Goal: Check status: Check status

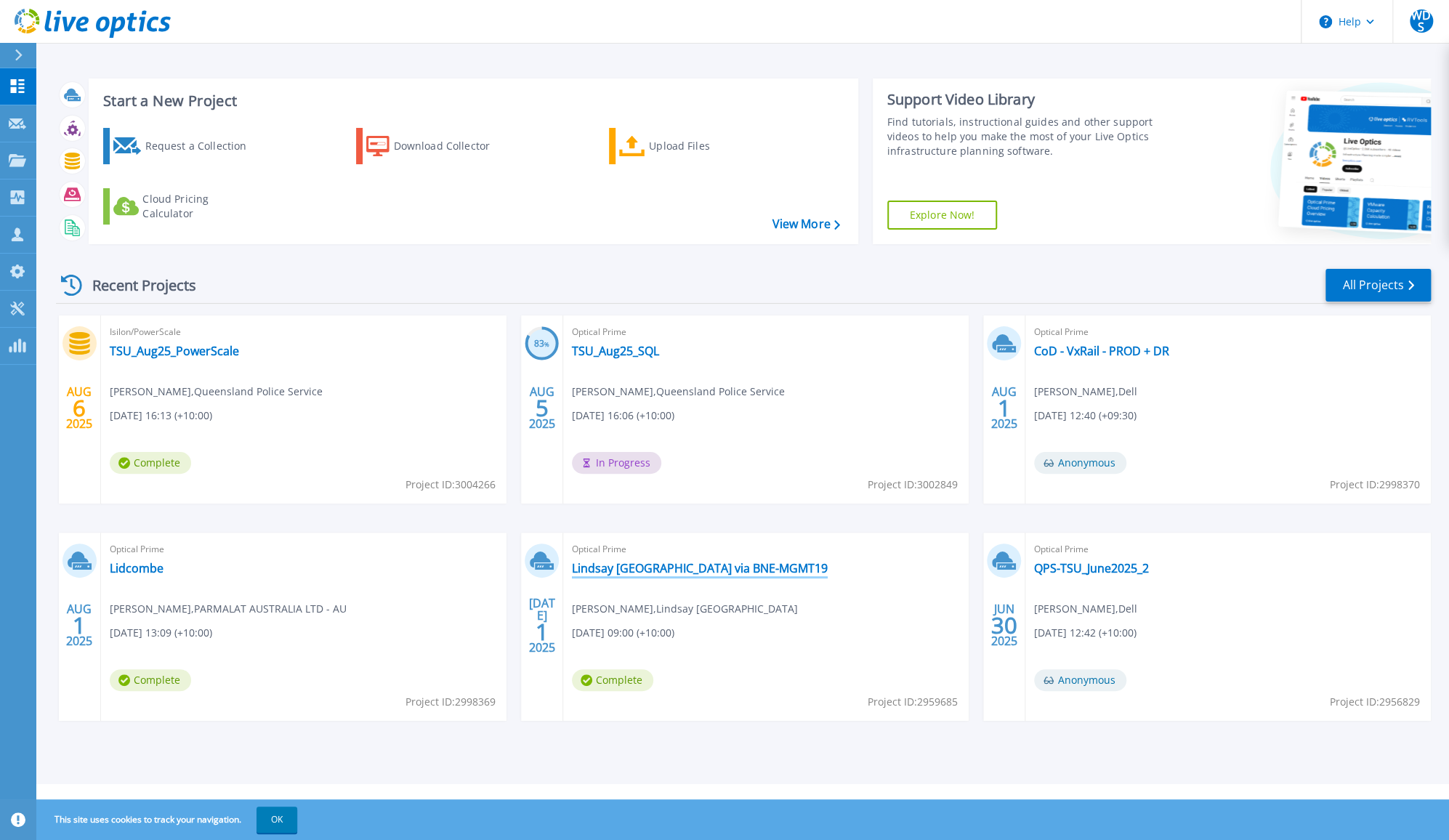
click at [678, 564] on link "Lindsay [GEOGRAPHIC_DATA] via BNE-MGMT19" at bounding box center [700, 568] width 256 height 15
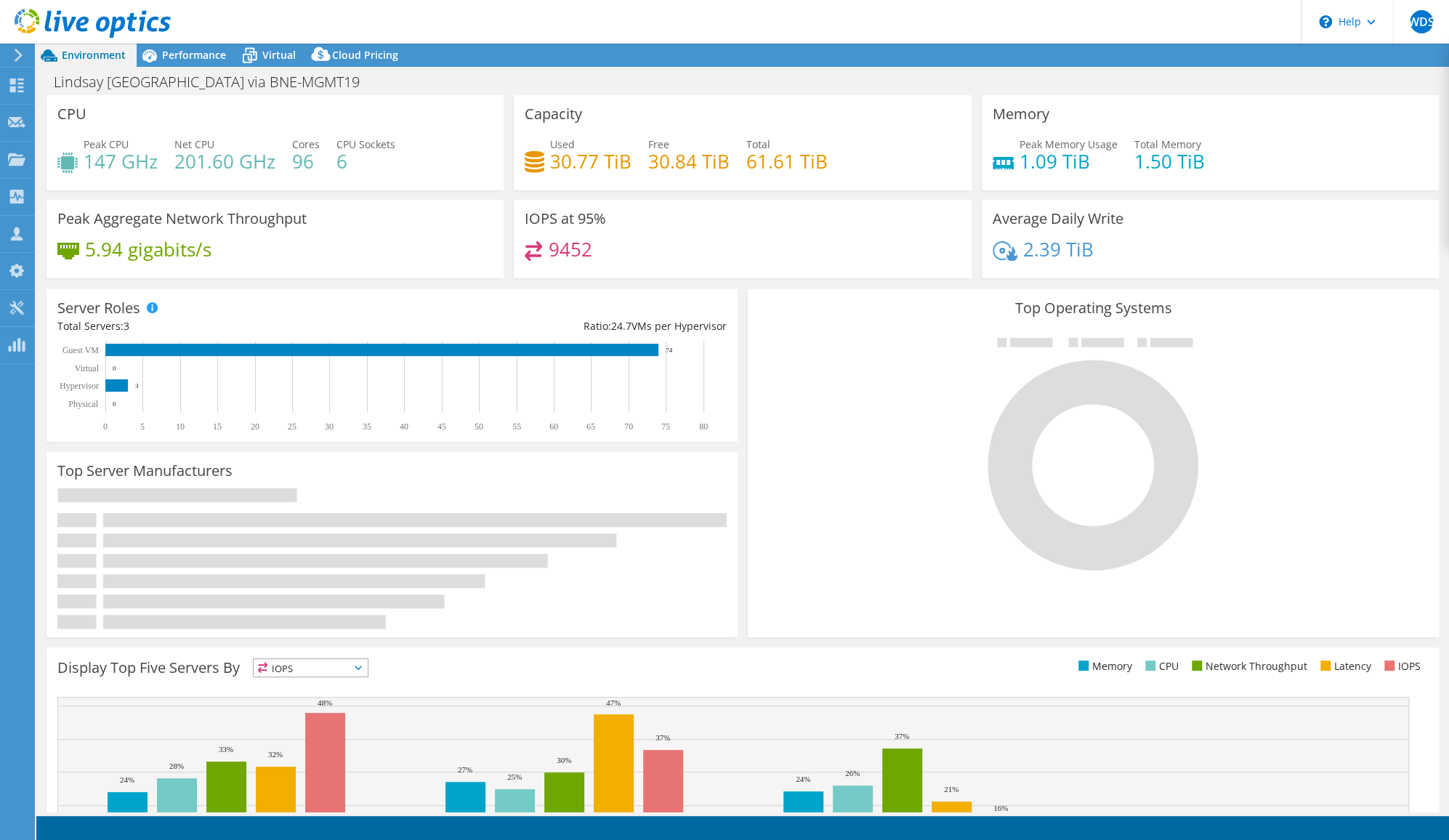
select select "USD"
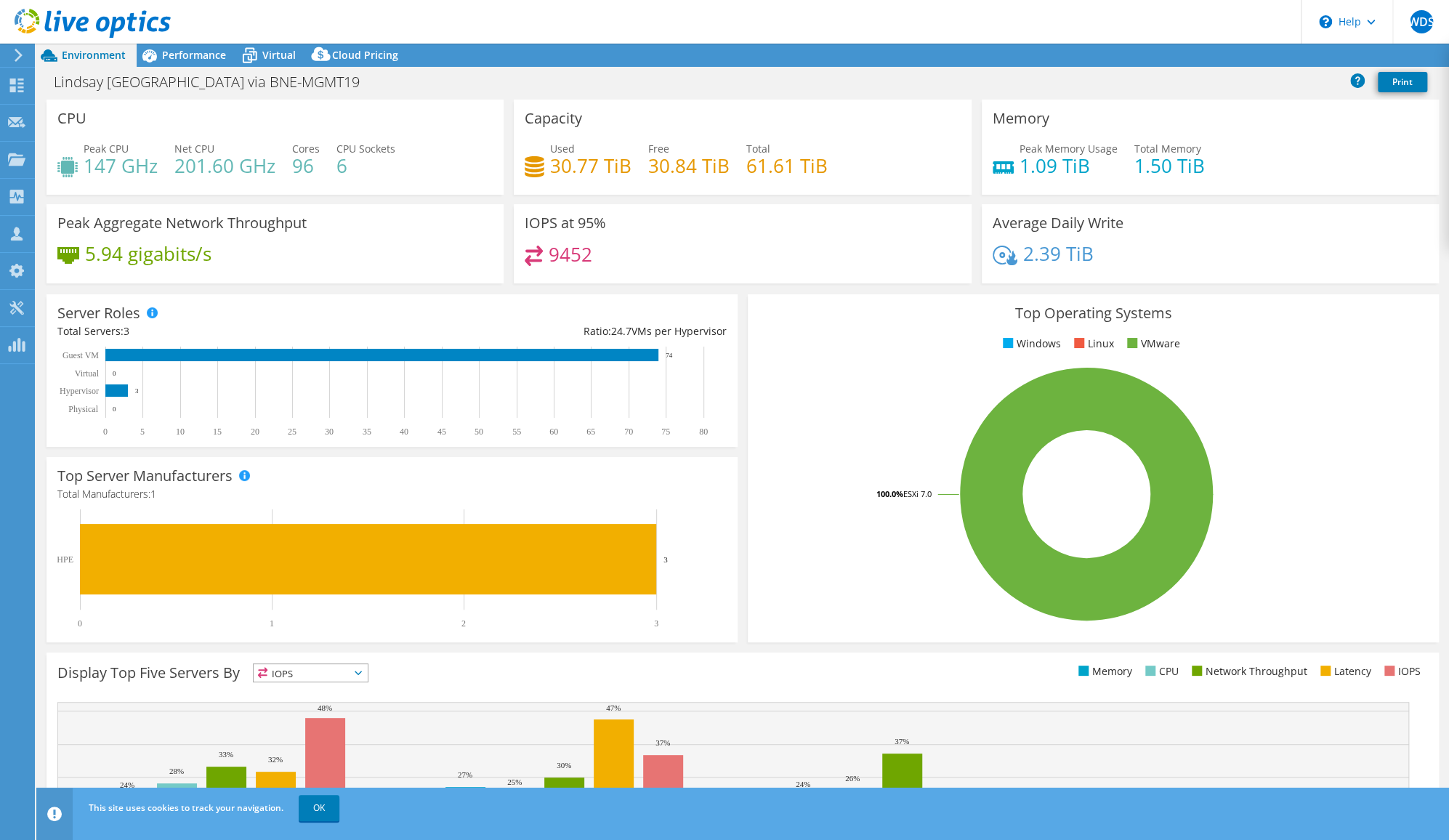
select select "Australia"
select select "AUD"
click at [293, 53] on span "Virtual" at bounding box center [279, 55] width 34 height 14
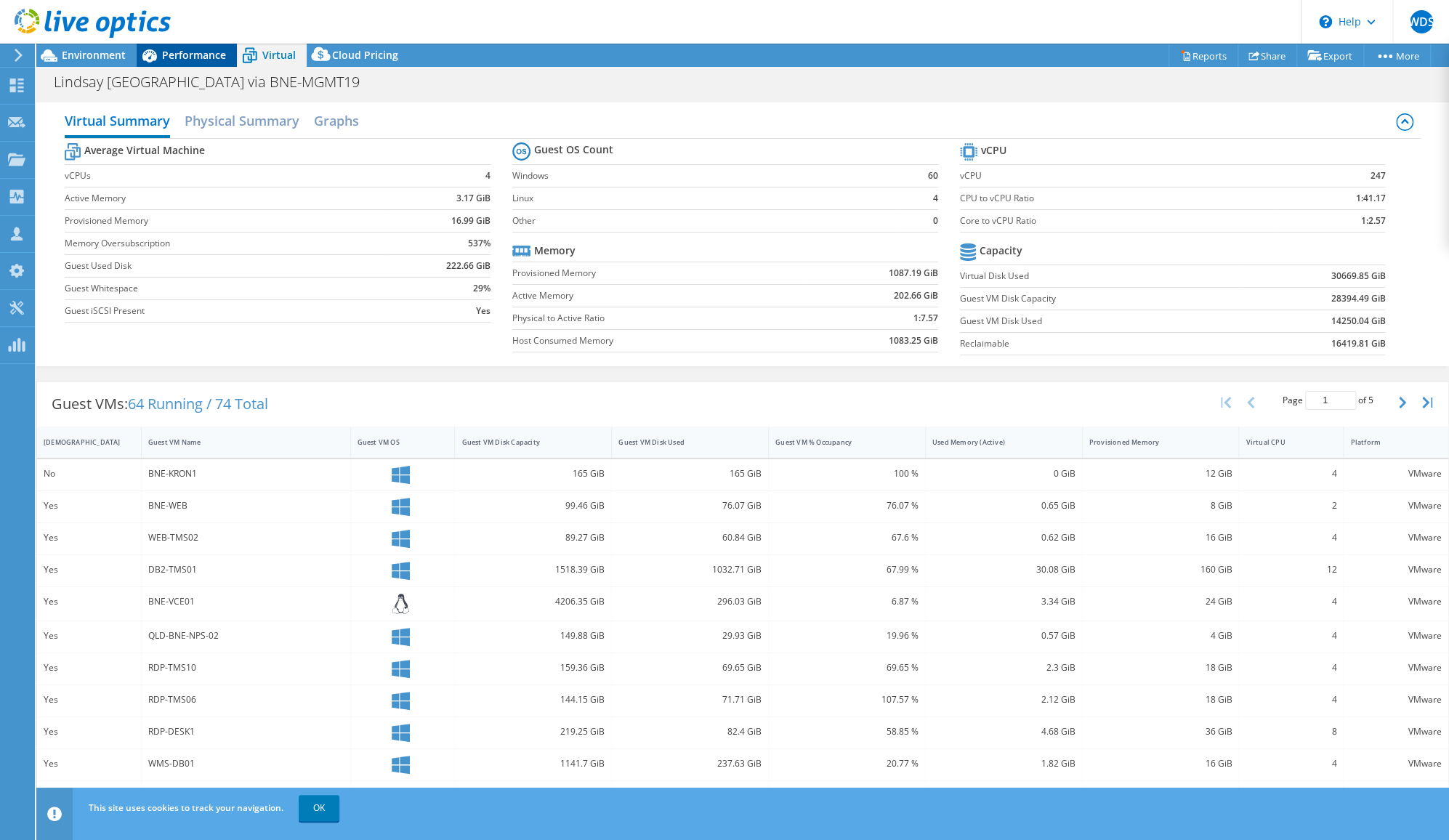
click at [200, 49] on span "Performance" at bounding box center [194, 55] width 64 height 14
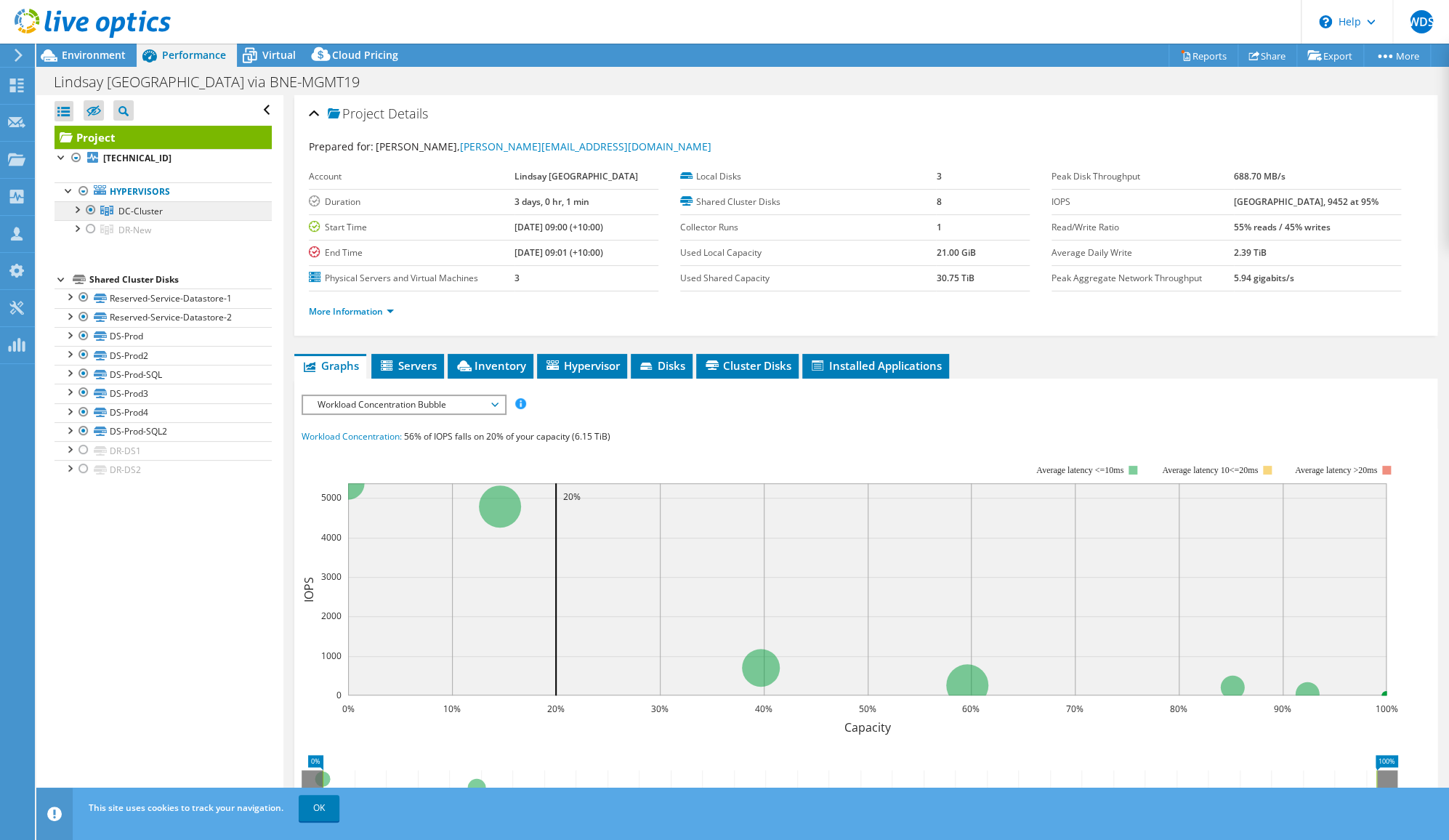
click at [150, 208] on span "DC-Cluster" at bounding box center [140, 211] width 45 height 13
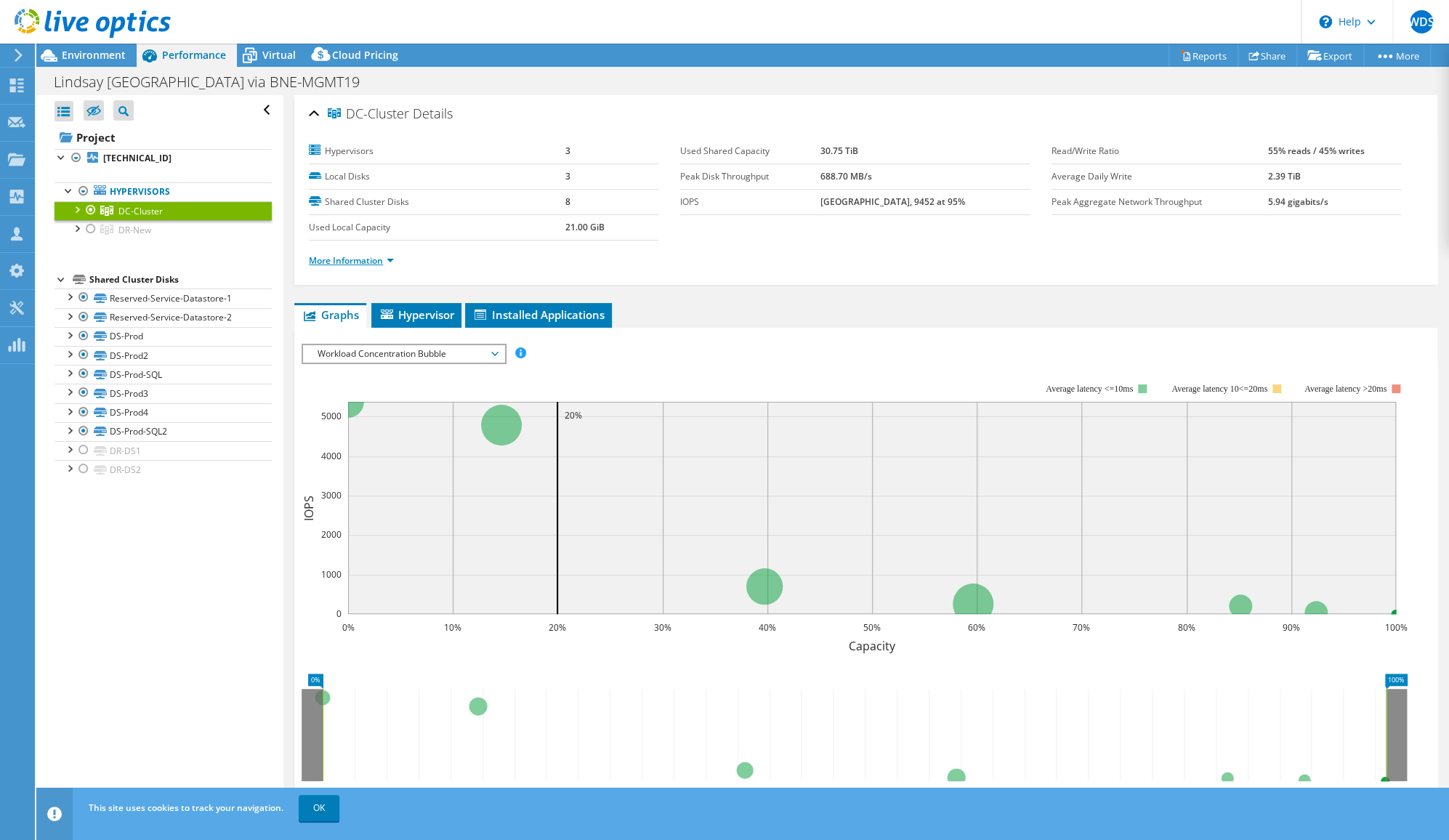
click at [338, 255] on link "More Information" at bounding box center [351, 260] width 85 height 13
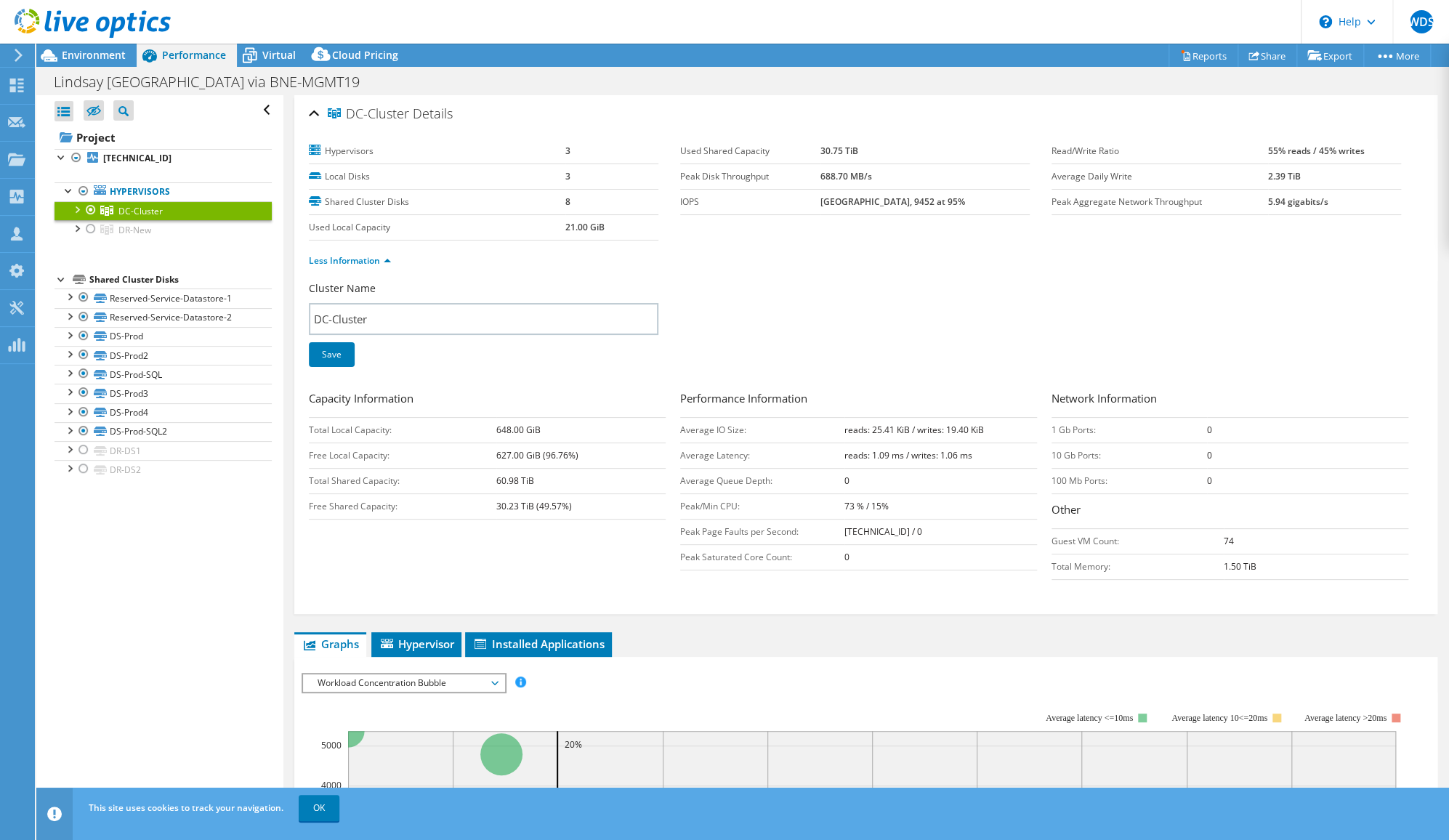
click at [74, 209] on div at bounding box center [75, 208] width 15 height 15
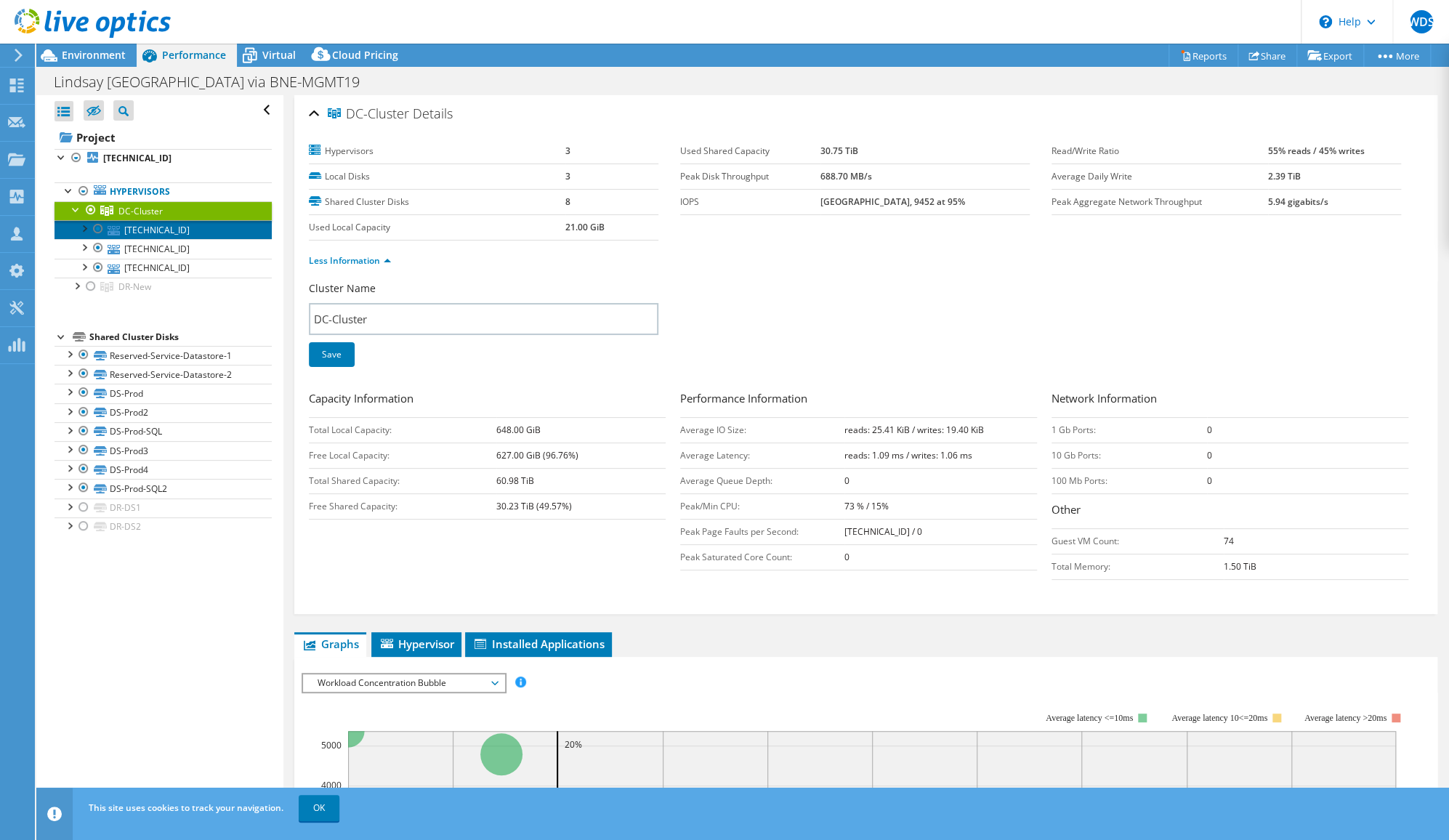
click at [133, 238] on link "192.168.1.163" at bounding box center [163, 229] width 217 height 19
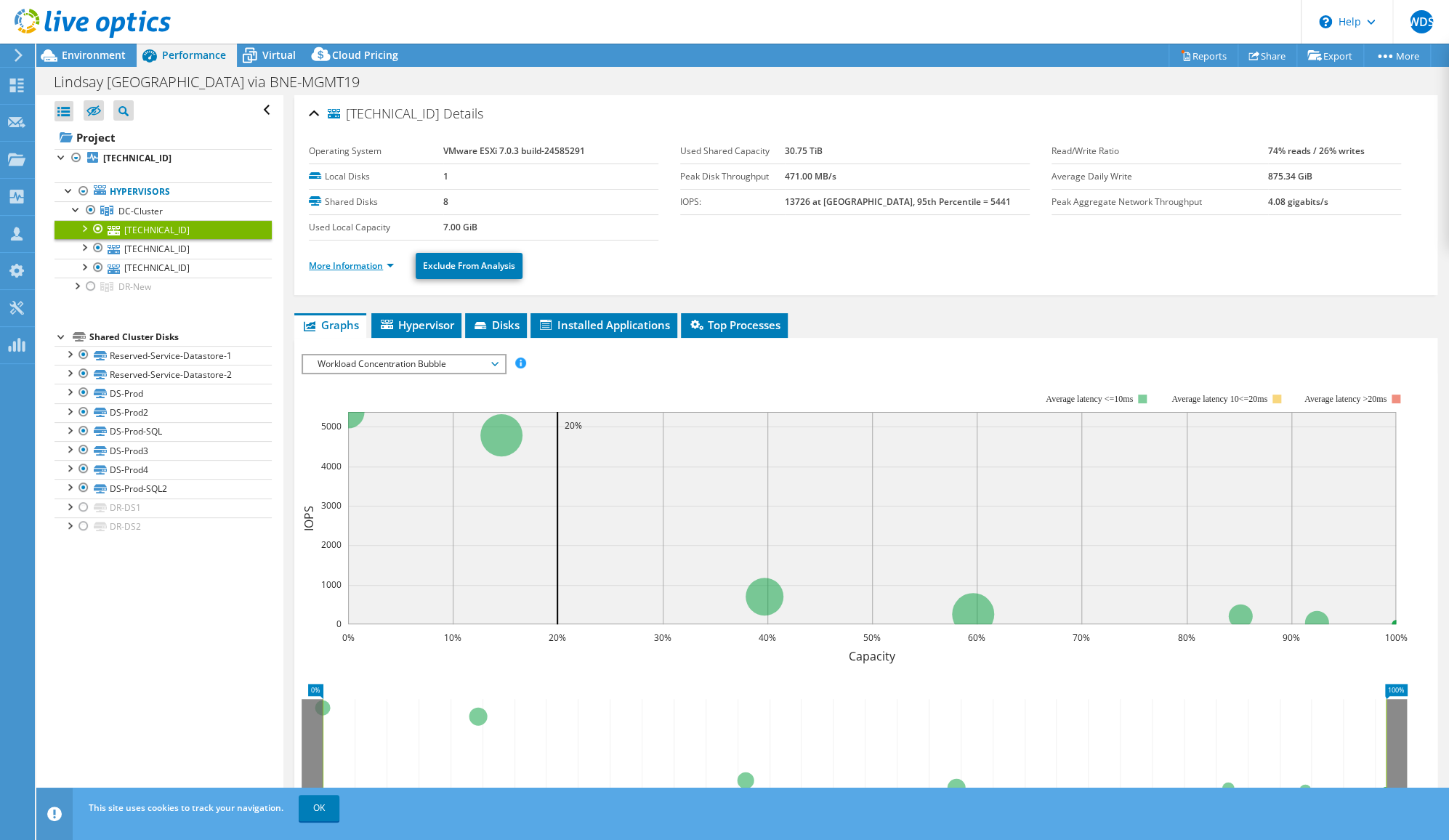
click at [375, 266] on link "More Information" at bounding box center [351, 265] width 85 height 13
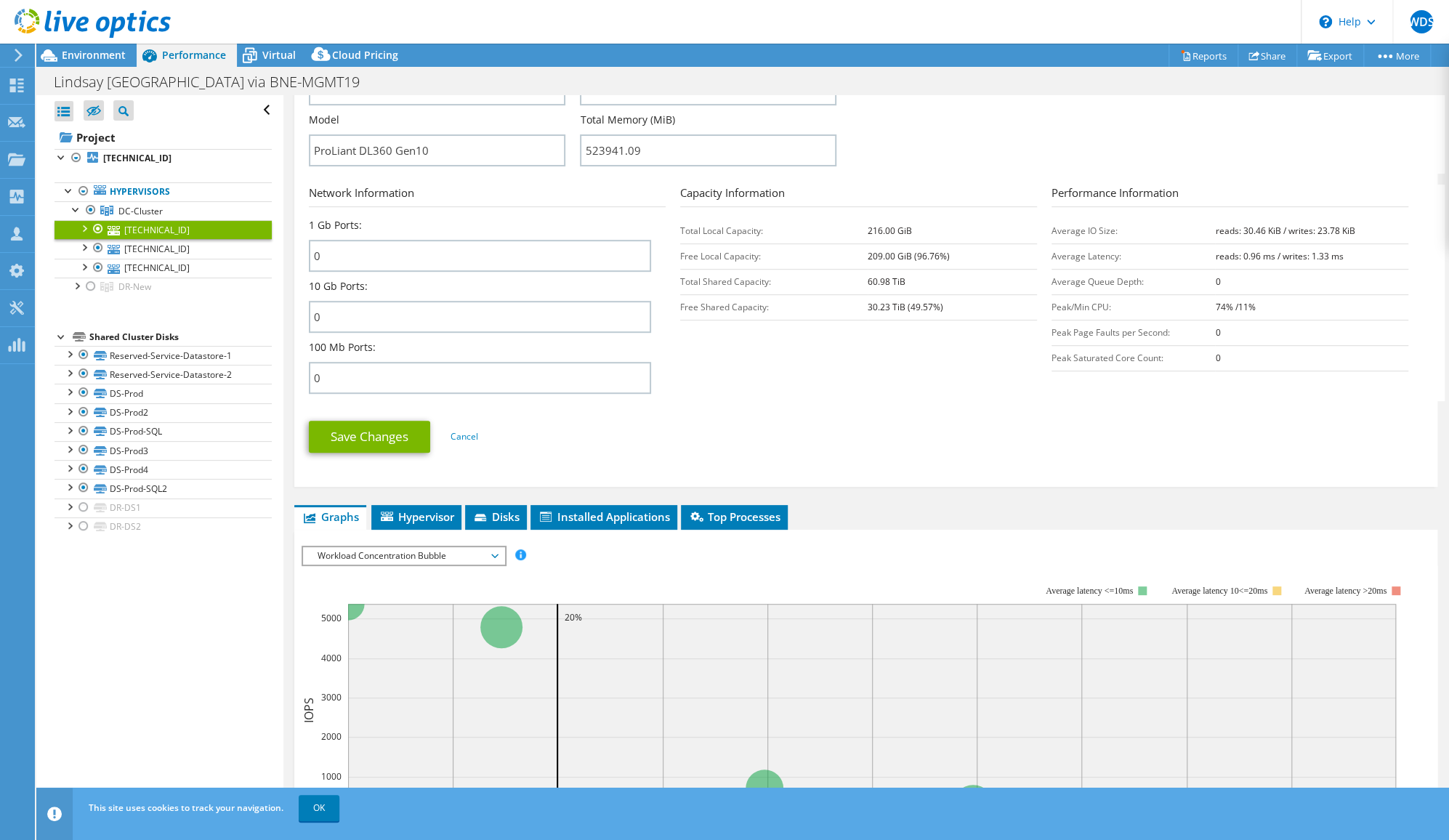
scroll to position [468, 0]
click at [413, 512] on span "Hypervisor" at bounding box center [416, 516] width 75 height 15
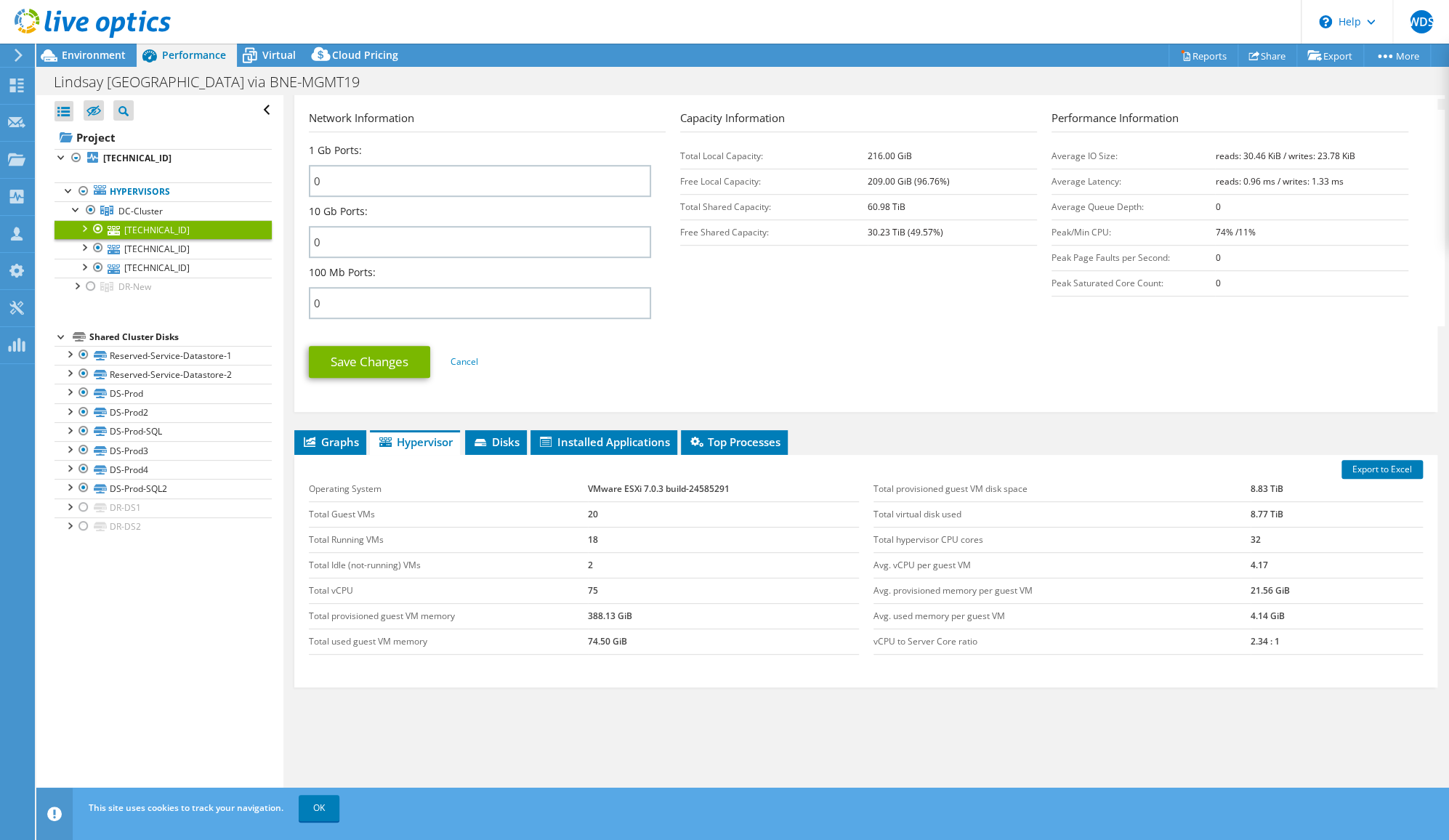
scroll to position [541, 0]
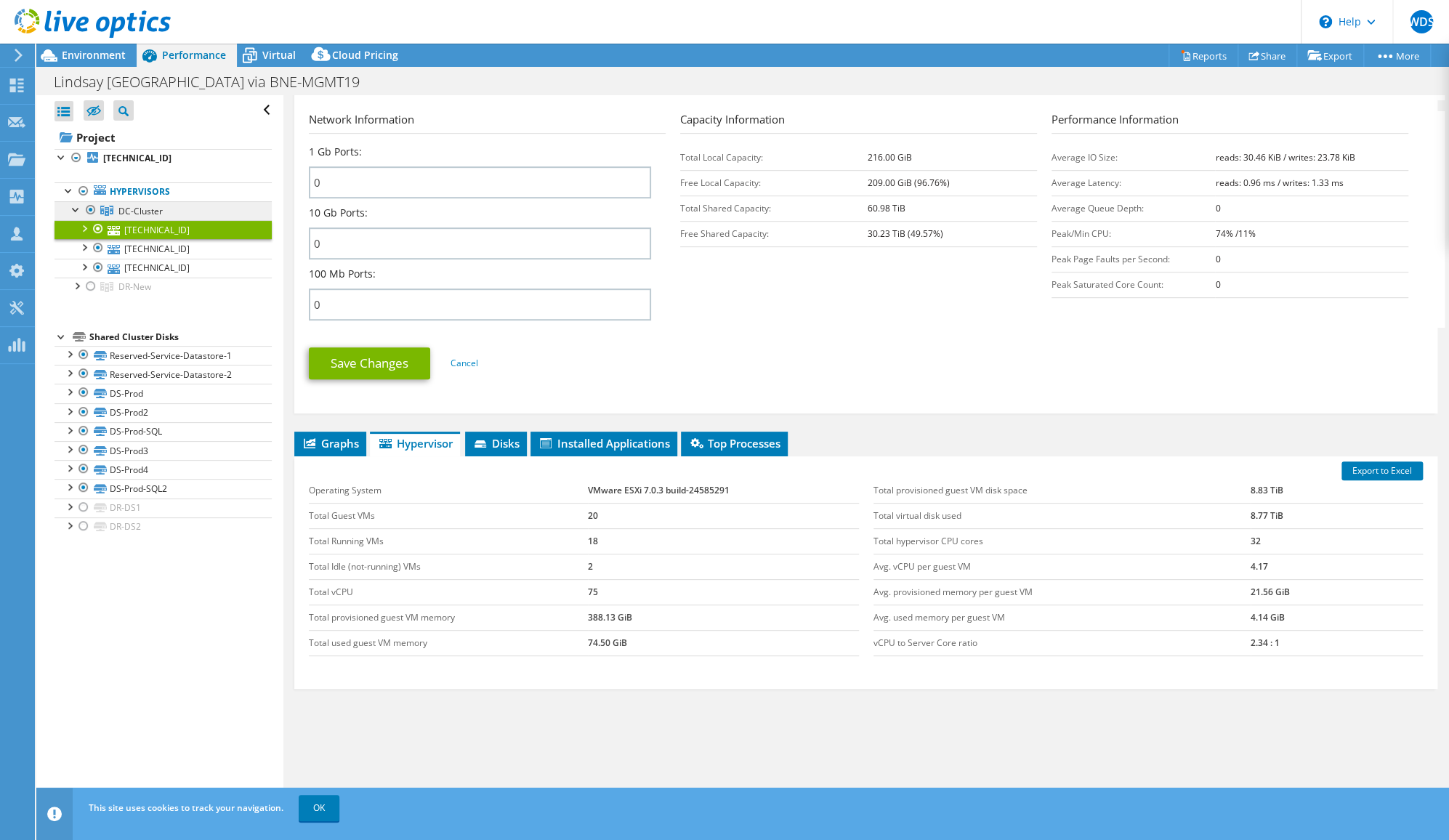
click at [152, 206] on span "DC-Cluster" at bounding box center [140, 211] width 45 height 13
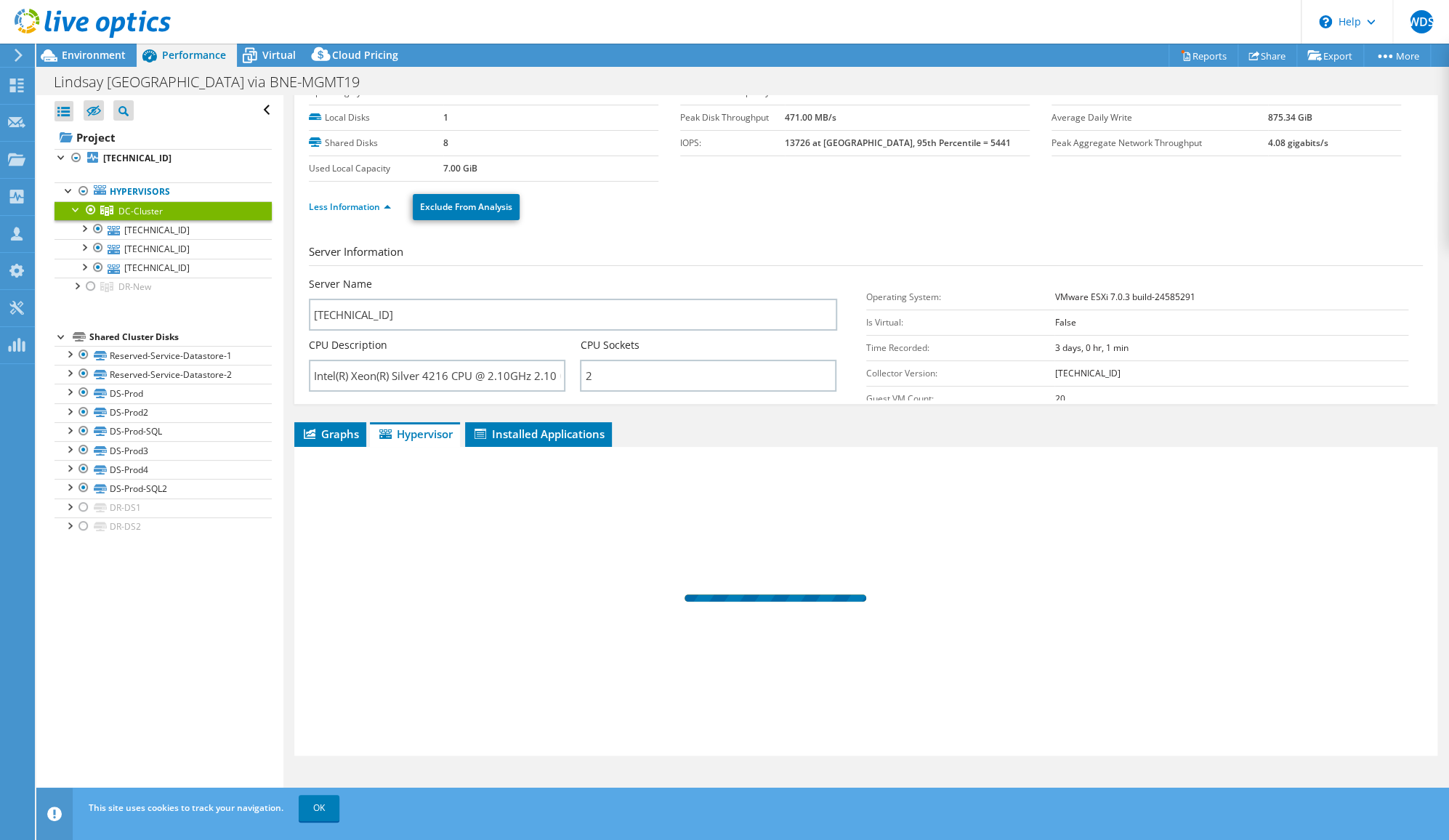
scroll to position [0, 0]
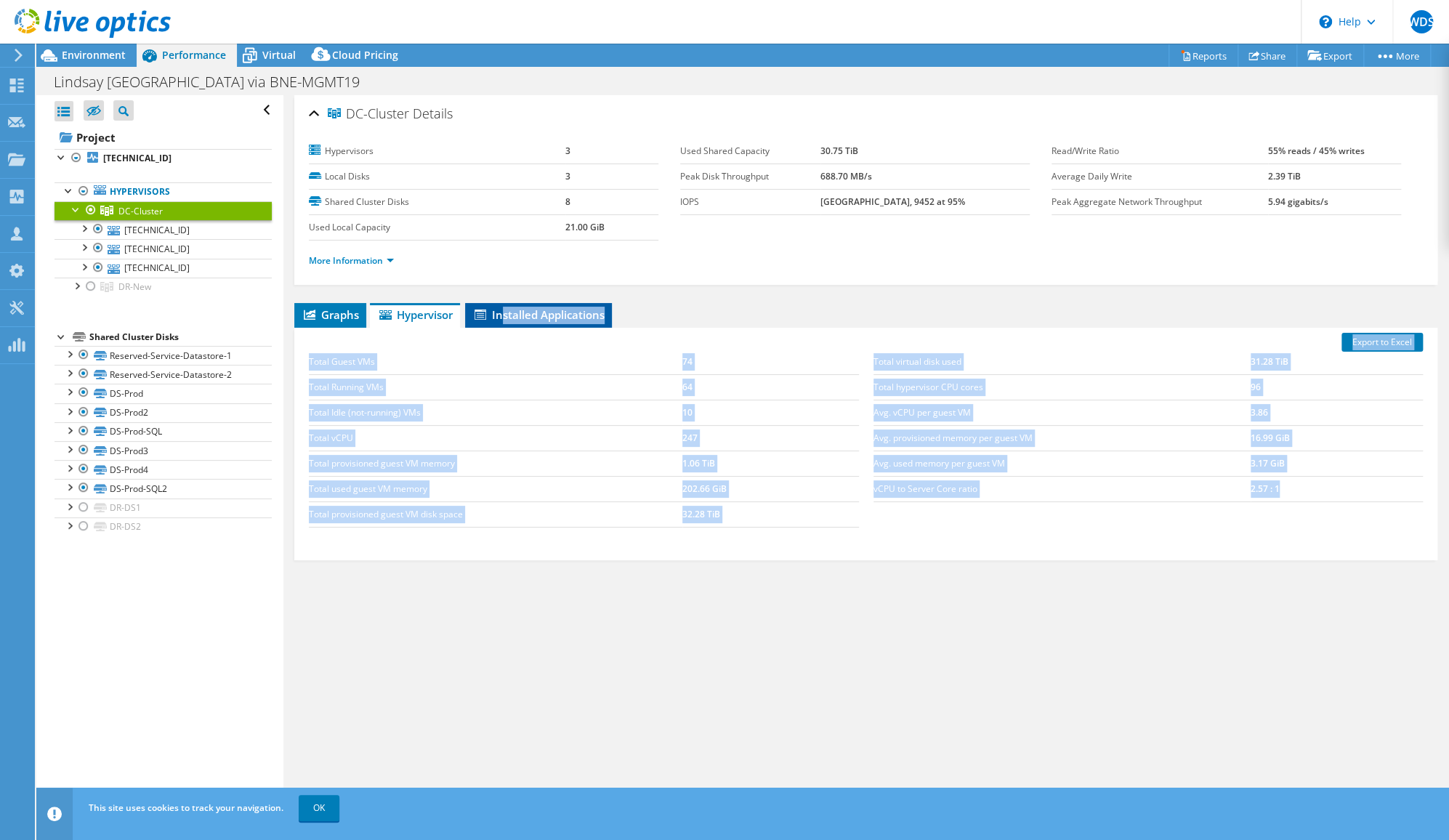
drag, startPoint x: 1028, startPoint y: 550, endPoint x: 505, endPoint y: 317, distance: 572.6
click at [505, 317] on div "Graphs Servers Inventory Hypervisor Disks Cluster Disks Installed Applications …" at bounding box center [865, 484] width 1143 height 363
click at [961, 611] on div "Graphs Servers Inventory Hypervisor Disks Cluster Disks Installed Applications …" at bounding box center [865, 484] width 1143 height 363
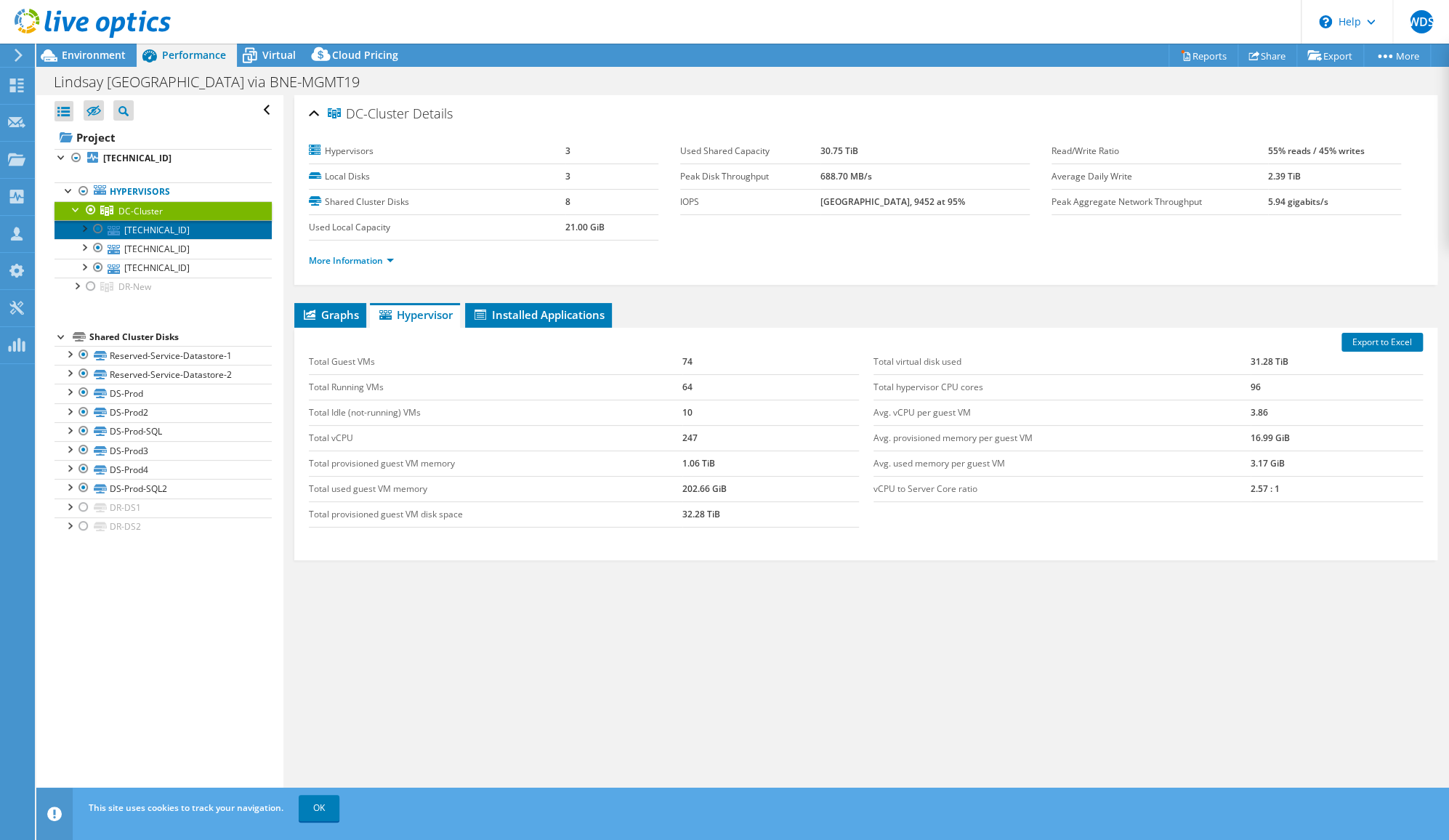
click at [141, 228] on link "192.168.1.163" at bounding box center [163, 229] width 217 height 19
